Goal: Information Seeking & Learning: Find specific fact

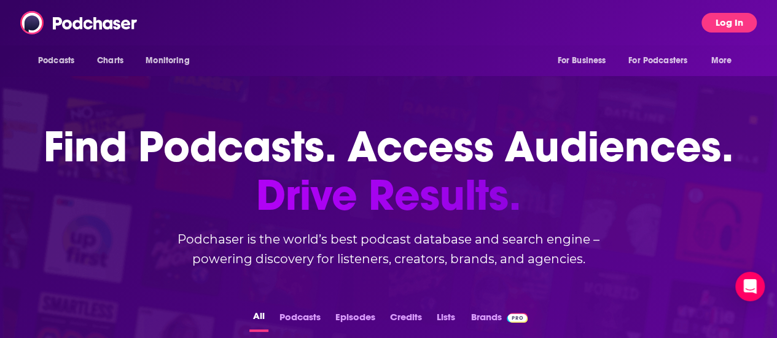
click at [727, 21] on button "Log In" at bounding box center [728, 23] width 55 height 20
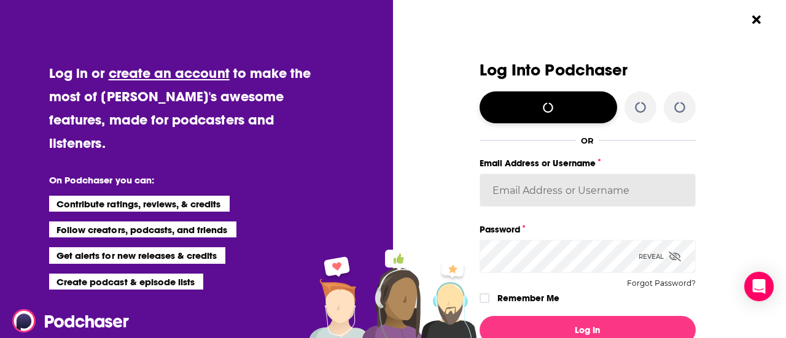
type input "[PERSON_NAME][EMAIL_ADDRESS][PERSON_NAME][DOMAIN_NAME]"
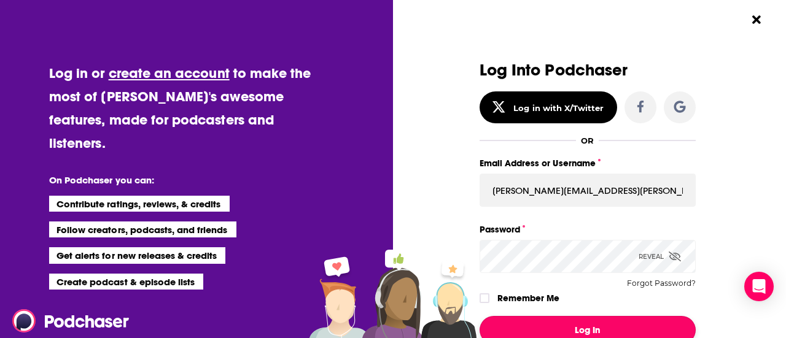
click at [577, 324] on button "Log In" at bounding box center [587, 330] width 216 height 28
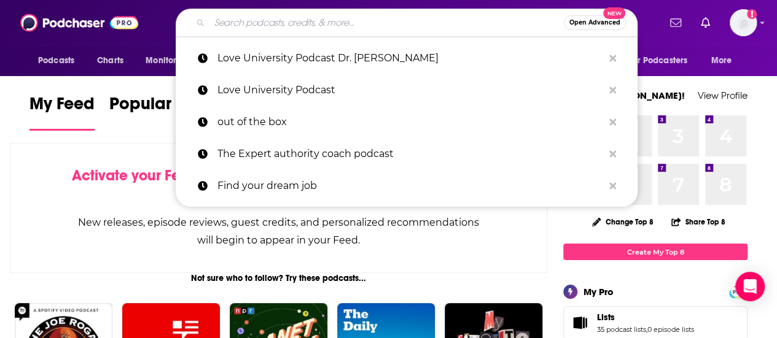
click at [360, 16] on input "Search podcasts, credits, & more..." at bounding box center [386, 23] width 354 height 20
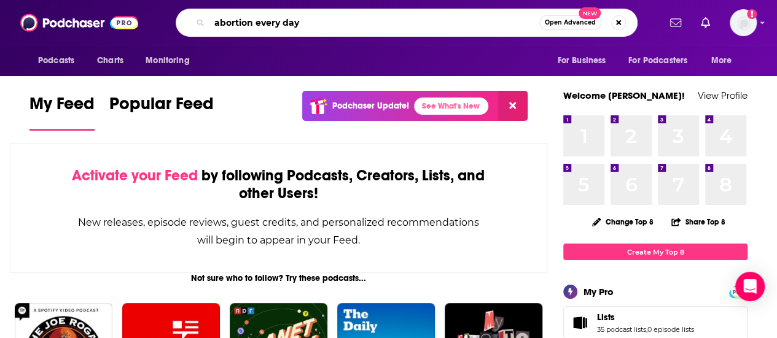
type input "abortion every day"
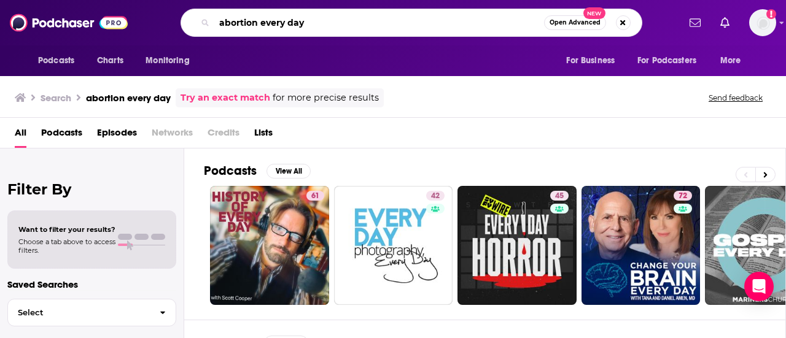
drag, startPoint x: 305, startPoint y: 23, endPoint x: 201, endPoint y: 18, distance: 103.2
click at [201, 18] on div "abortion every day Open Advanced New" at bounding box center [411, 23] width 462 height 28
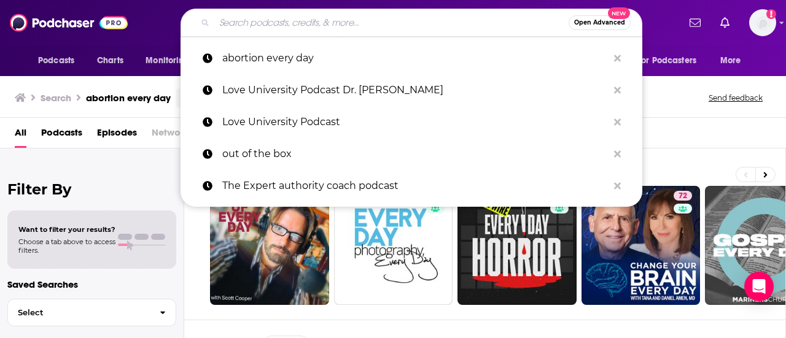
paste input "Bad at Keeping Secrets"
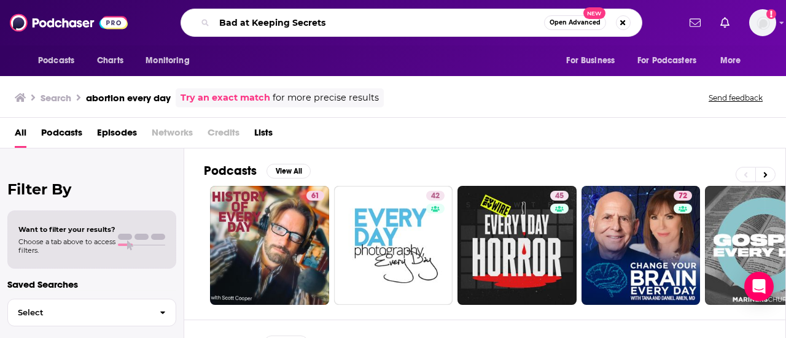
type input "Bad at Keeping Secrets"
